Goal: Task Accomplishment & Management: Complete application form

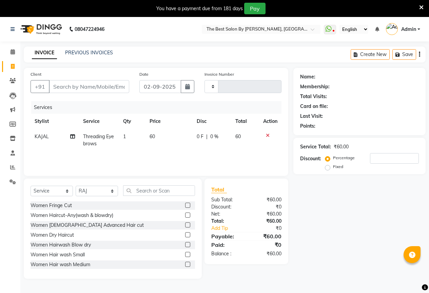
select select "service"
select select "61551"
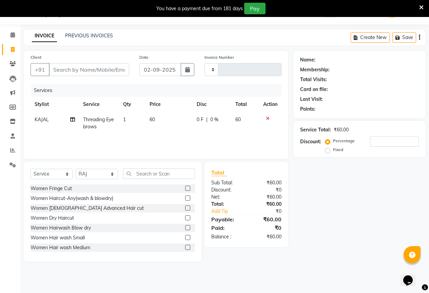
click at [146, 172] on input "text" at bounding box center [159, 173] width 72 height 11
click at [93, 173] on select "Select Stylist AKASH KAJAL [PERSON_NAME] [PERSON_NAME] [PERSON_NAME]" at bounding box center [97, 174] width 42 height 11
click at [148, 174] on input "text" at bounding box center [159, 173] width 72 height 11
click at [142, 173] on input "text" at bounding box center [159, 173] width 72 height 11
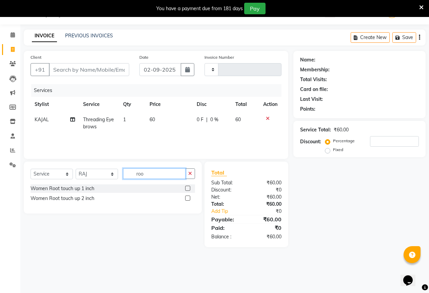
type input "roo"
click at [189, 198] on label at bounding box center [187, 197] width 5 height 5
click at [189, 198] on input "checkbox" at bounding box center [187, 198] width 4 height 4
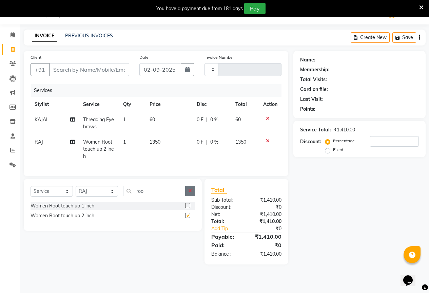
checkbox input "false"
click at [148, 196] on input "roo" at bounding box center [154, 191] width 62 height 11
type input "r"
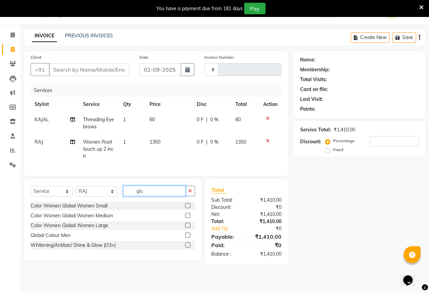
type input "glo"
click at [189, 218] on label at bounding box center [187, 215] width 5 height 5
click at [189, 218] on input "checkbox" at bounding box center [187, 215] width 4 height 4
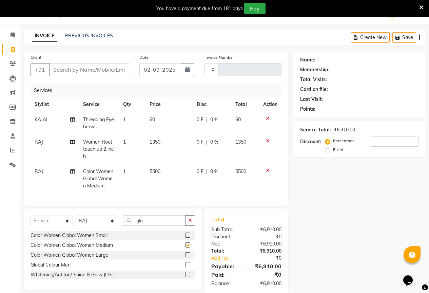
checkbox input "false"
click at [164, 167] on td "5500" at bounding box center [169, 179] width 47 height 30
select select "61551"
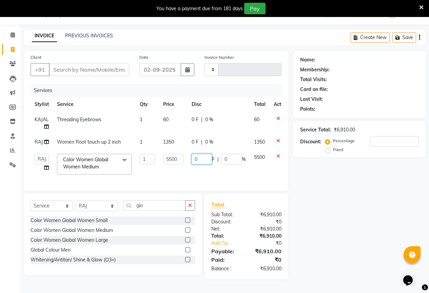
click at [205, 163] on input "0" at bounding box center [202, 159] width 20 height 11
type input "2500"
click at [214, 174] on td "2500 F | 0 %" at bounding box center [219, 164] width 62 height 29
select select "61551"
click at [200, 147] on td "0 F | 0 %" at bounding box center [219, 141] width 62 height 15
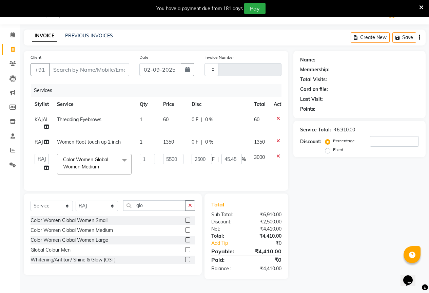
select select "61551"
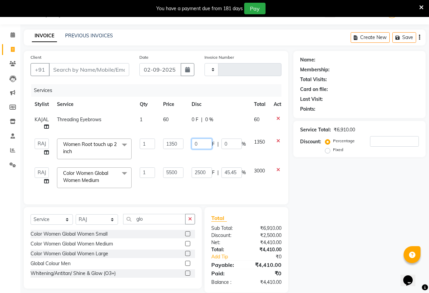
click at [200, 144] on input "0" at bounding box center [202, 143] width 20 height 11
type input "850"
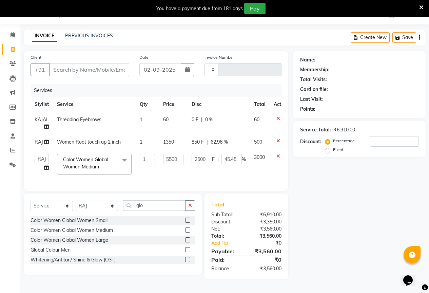
click at [216, 153] on tbody "KAJAL Threading Eyebrows 1 60 0 F | 0 % 60 RAJ Women Root touch up 2 inch 1 135…" at bounding box center [162, 145] width 262 height 67
click at [336, 194] on div "Name: Membership: Total Visits: Card on file: Last Visit: Points: Service Total…" at bounding box center [361, 165] width 137 height 228
click at [62, 67] on input "Client" at bounding box center [89, 69] width 80 height 13
type input "8"
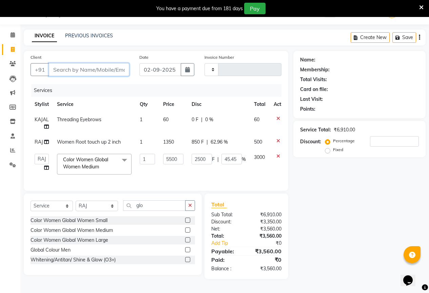
type input "0"
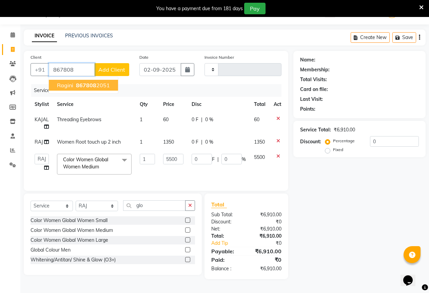
click at [84, 82] on span "867808" at bounding box center [86, 85] width 20 height 7
type input "8678082051"
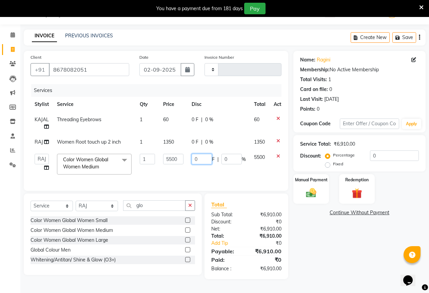
click at [204, 159] on input "0" at bounding box center [202, 159] width 20 height 11
type input "3000"
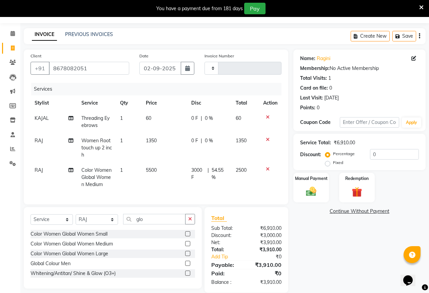
click at [203, 169] on td "3000 F | 54.55 %" at bounding box center [209, 178] width 45 height 30
select select "61551"
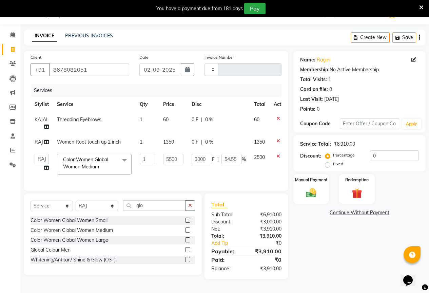
click at [194, 144] on td "0 F | 0 %" at bounding box center [219, 141] width 62 height 15
select select "61551"
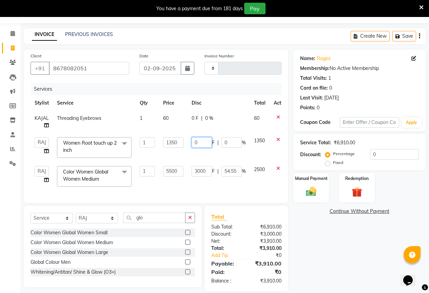
click at [202, 142] on input "0" at bounding box center [202, 142] width 20 height 11
type input "850"
click at [215, 125] on td "0 F | 0 %" at bounding box center [219, 122] width 62 height 22
select select "61550"
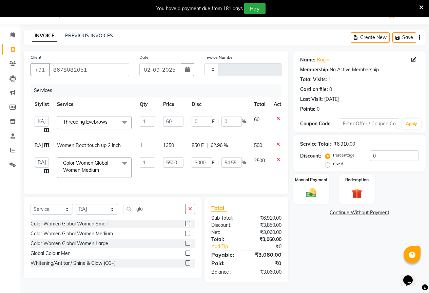
scroll to position [22, 0]
click at [210, 142] on div "850 F | 62.96 %" at bounding box center [219, 145] width 54 height 7
select select "61551"
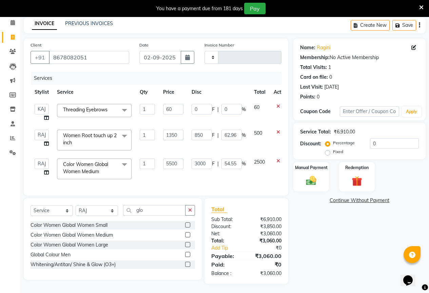
scroll to position [35, 0]
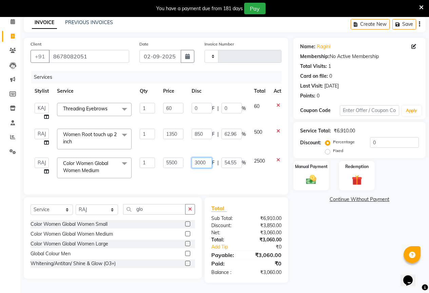
click at [206, 158] on input "3000" at bounding box center [202, 162] width 20 height 11
type input "3500"
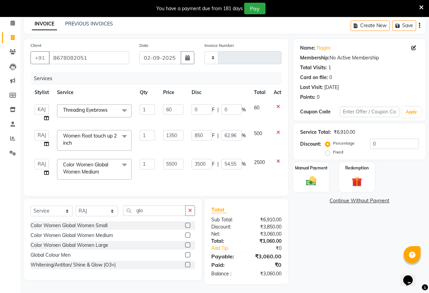
click at [208, 168] on td "3500 F | 54.55 %" at bounding box center [219, 169] width 62 height 29
select select "61551"
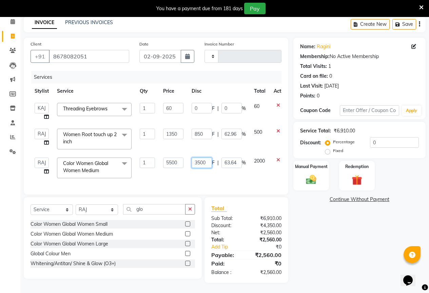
click at [201, 159] on input "3500" at bounding box center [202, 162] width 20 height 11
type input "2500"
click at [219, 174] on td "2500 F | 63.64 %" at bounding box center [219, 167] width 62 height 29
select select "61551"
click at [317, 182] on div "Manual Payment" at bounding box center [311, 175] width 37 height 31
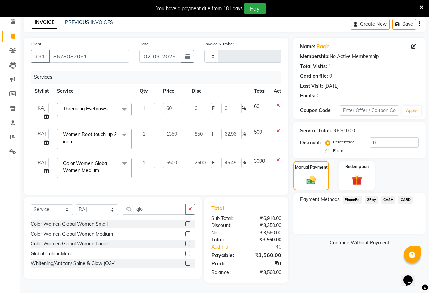
click at [374, 196] on span "GPay" at bounding box center [372, 200] width 14 height 8
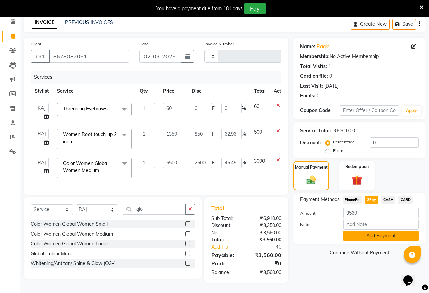
click at [377, 230] on button "Add Payment" at bounding box center [381, 235] width 76 height 11
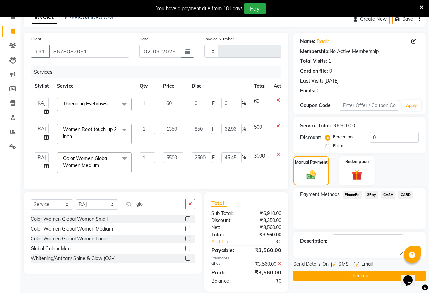
scroll to position [49, 0]
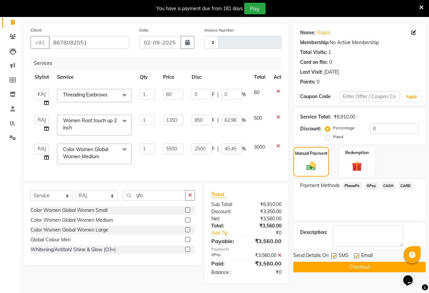
click at [366, 262] on button "Checkout" at bounding box center [359, 267] width 132 height 11
